Goal: Information Seeking & Learning: Learn about a topic

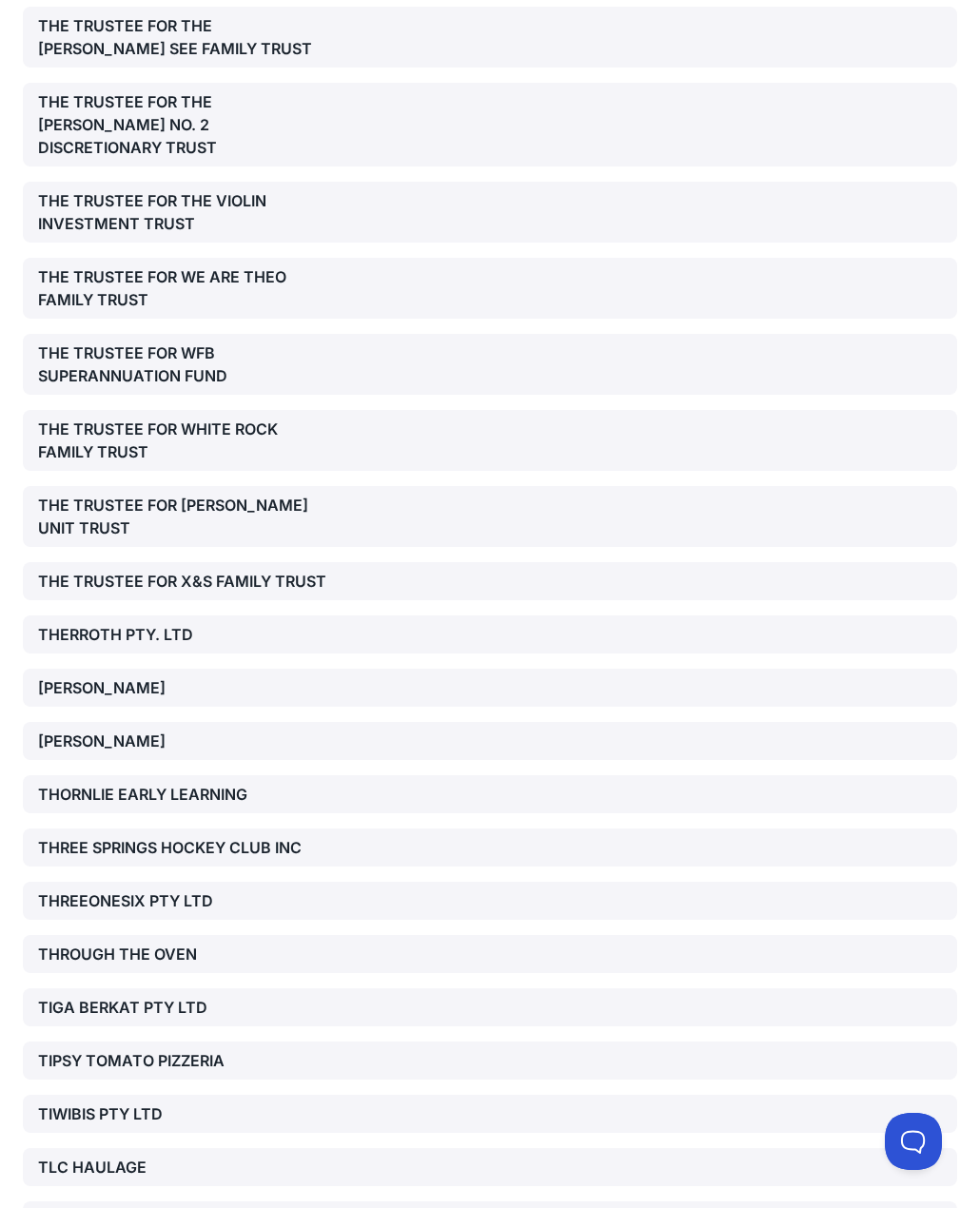
scroll to position [47607, 0]
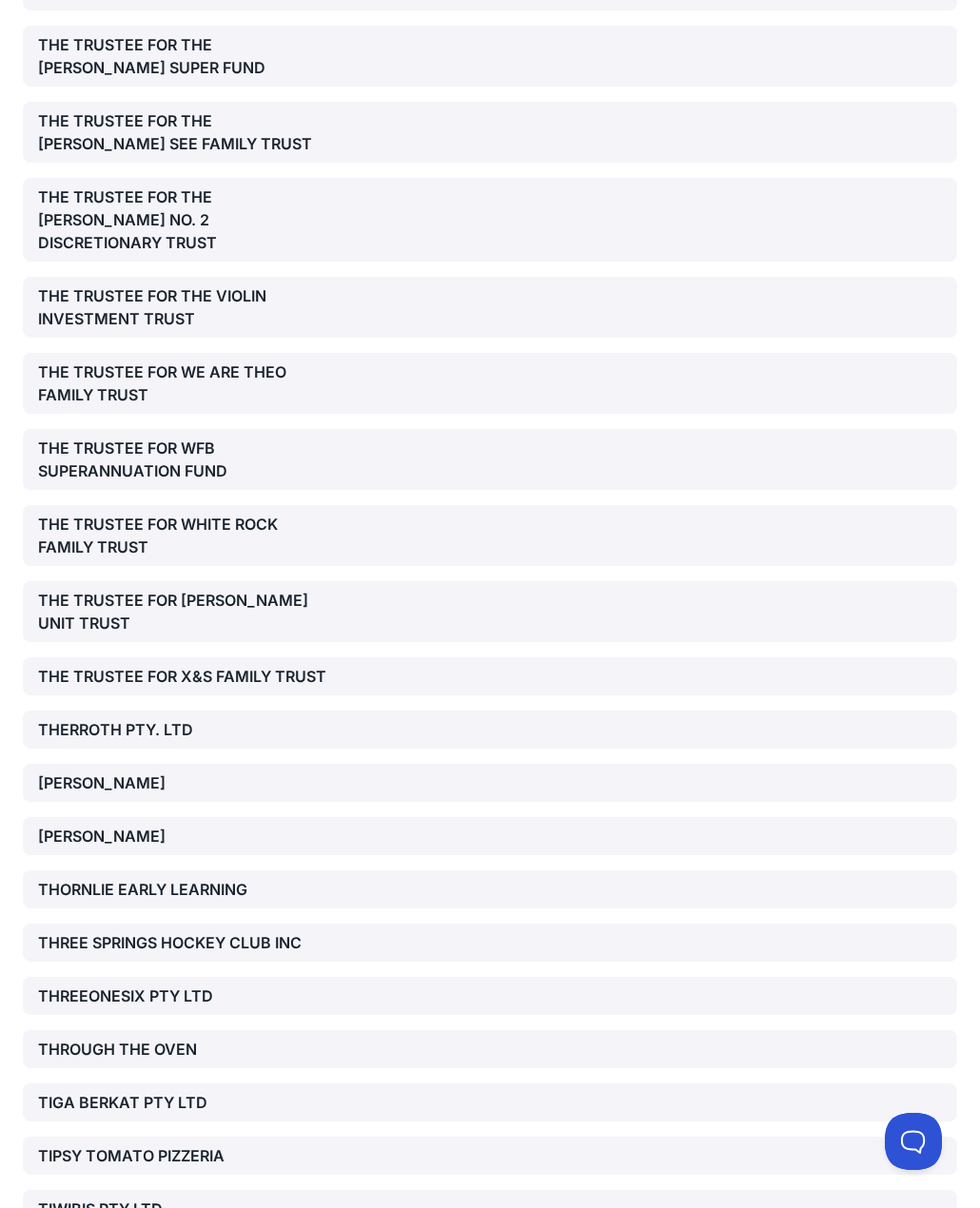
click at [92, 1145] on div "TIPSY TOMATO PIZZERIA" at bounding box center [185, 1155] width 296 height 23
click at [68, 1091] on div "TIGA BERKAT PTY LTD" at bounding box center [185, 1102] width 296 height 23
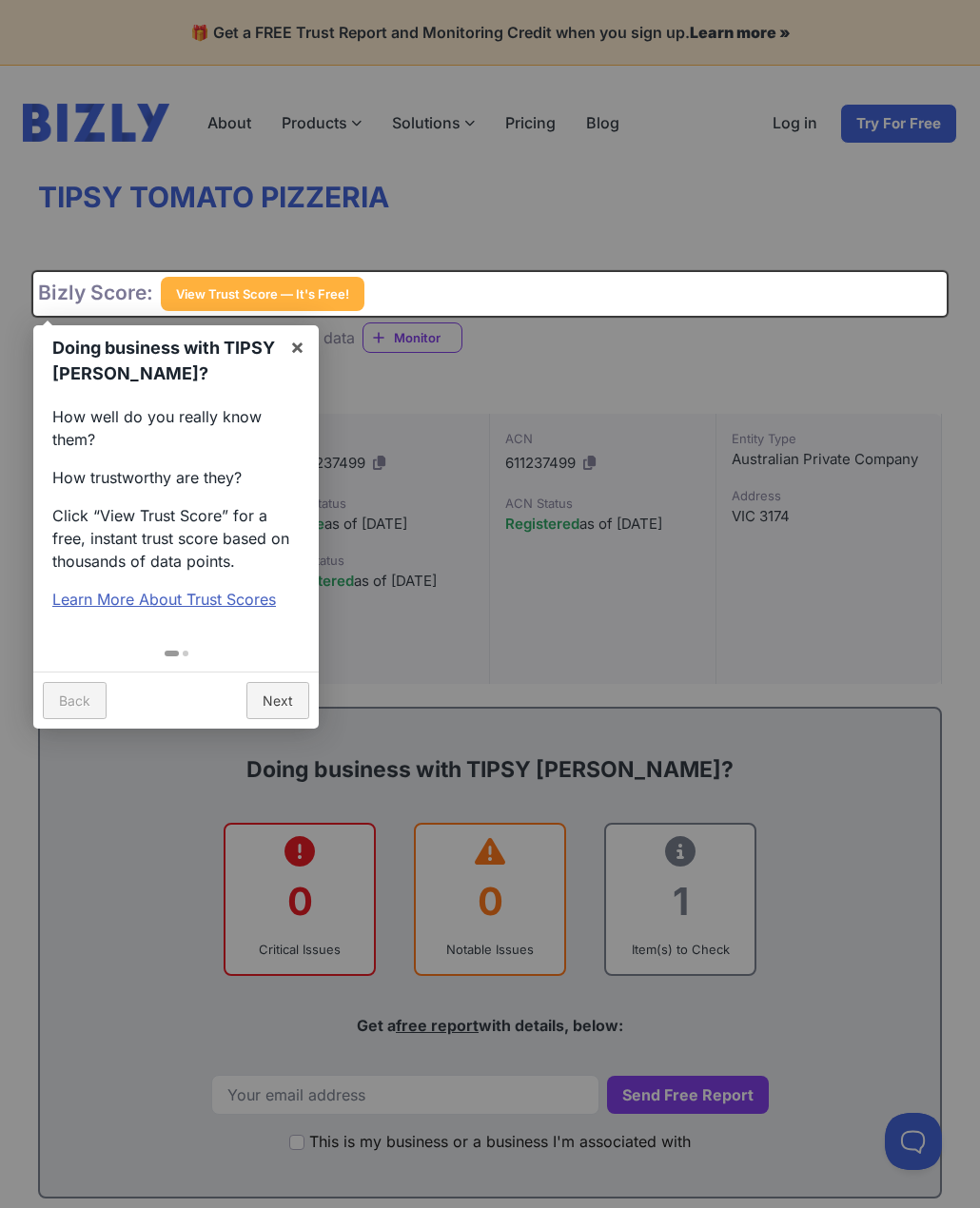
click at [674, 406] on div at bounding box center [490, 604] width 980 height 1208
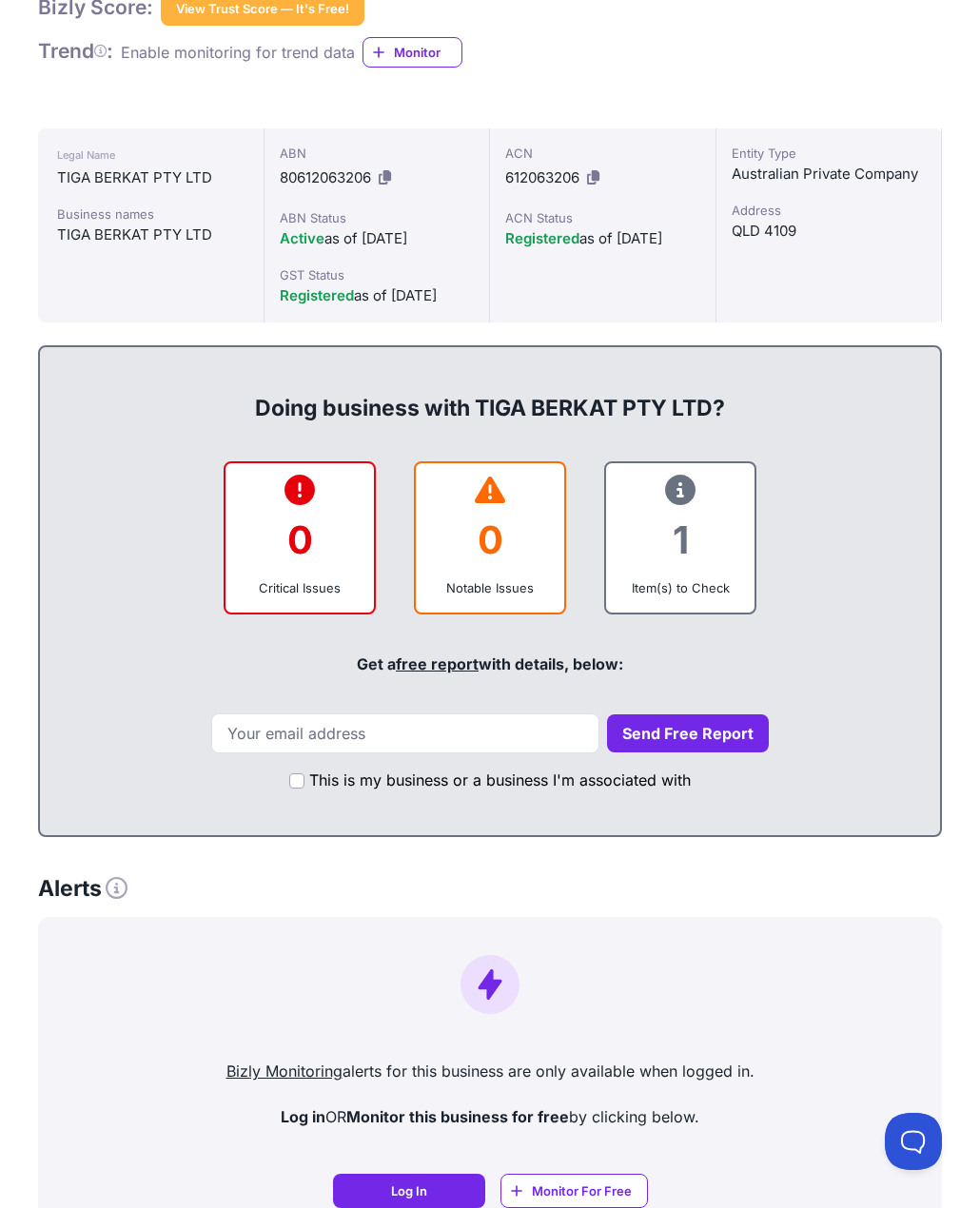
scroll to position [381, 0]
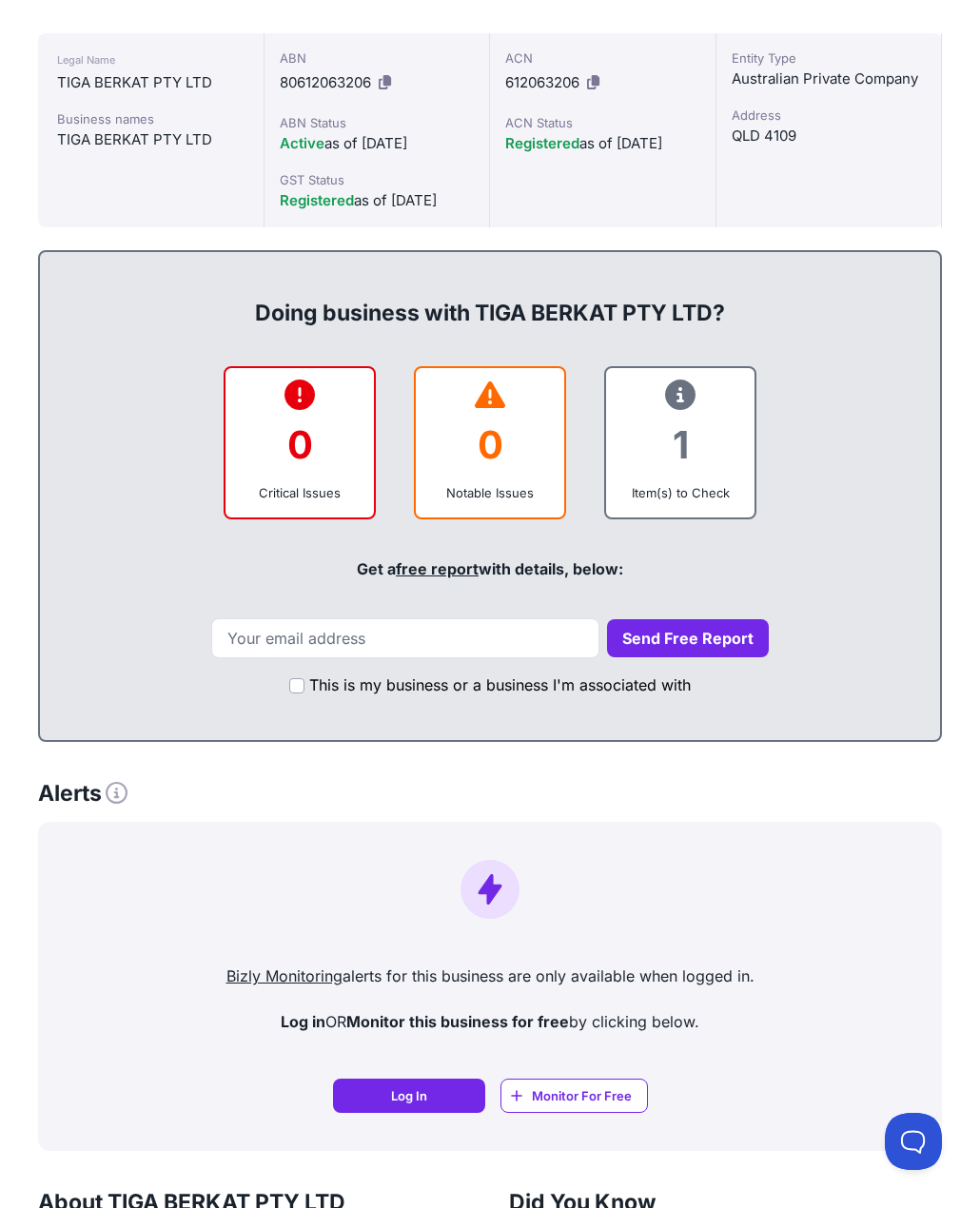
click at [679, 472] on div "1" at bounding box center [679, 444] width 118 height 77
click at [672, 395] on icon at bounding box center [679, 395] width 31 height 1
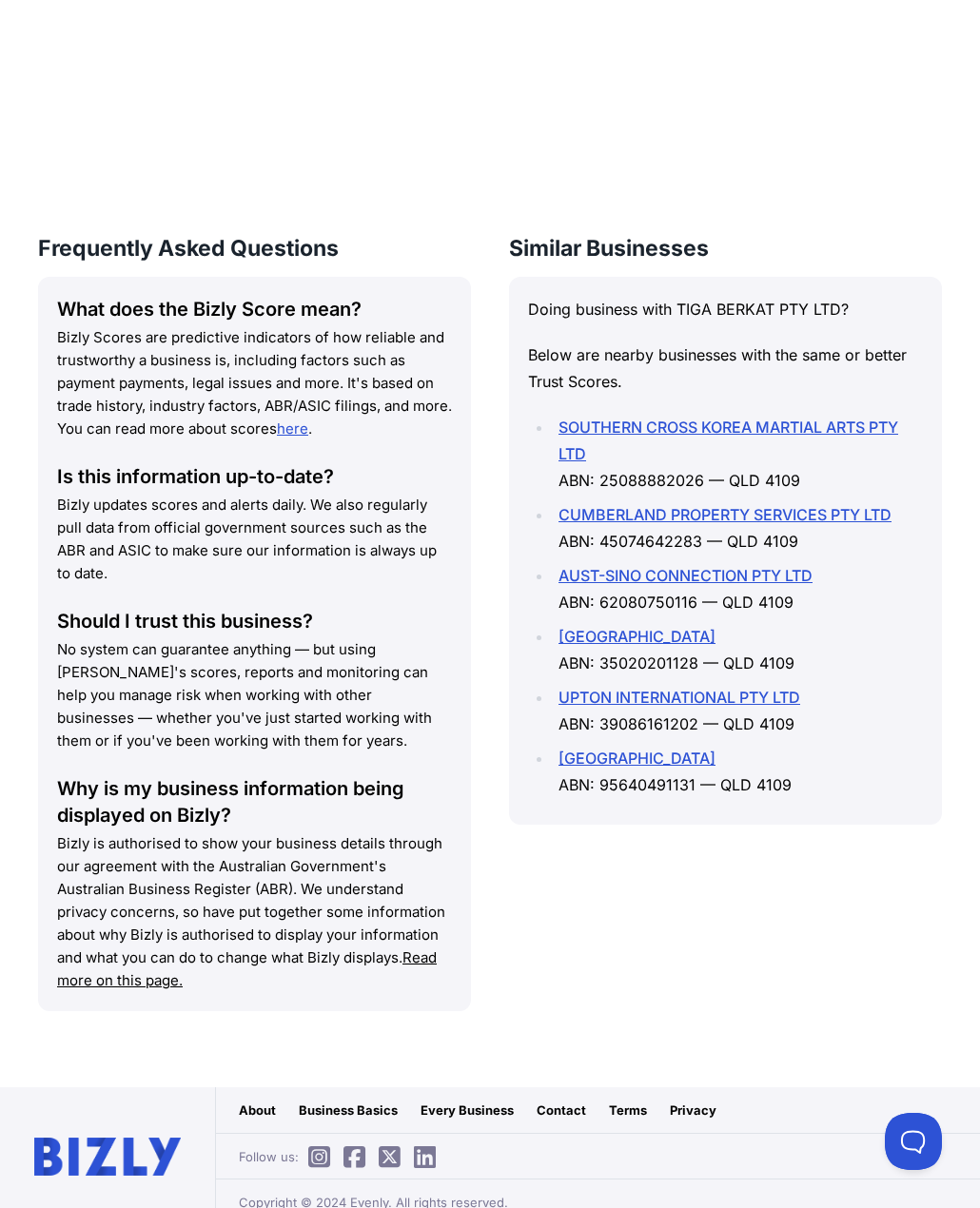
scroll to position [2241, 0]
